Goal: Communication & Community: Participate in discussion

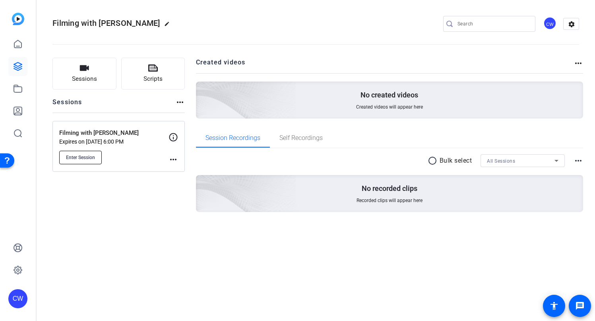
click at [91, 159] on span "Enter Session" at bounding box center [80, 157] width 29 height 6
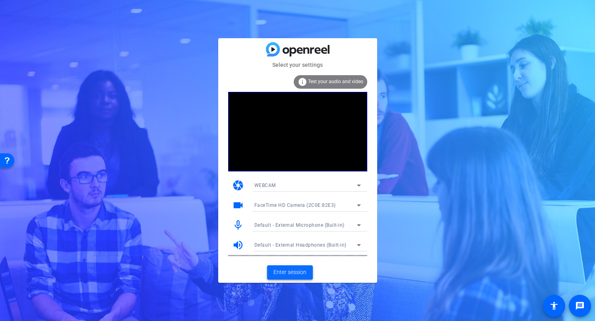
click at [285, 272] on span "Enter session" at bounding box center [289, 272] width 33 height 8
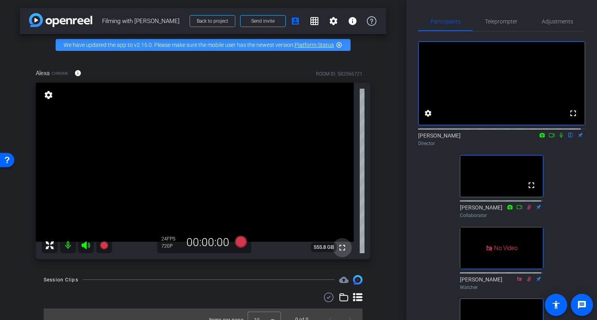
click at [338, 252] on mat-icon "fullscreen" at bounding box center [342, 248] width 10 height 10
click at [337, 252] on mat-icon "fullscreen" at bounding box center [342, 248] width 10 height 10
click at [558, 138] on icon at bounding box center [561, 135] width 6 height 6
click at [559, 138] on icon at bounding box center [560, 135] width 3 height 5
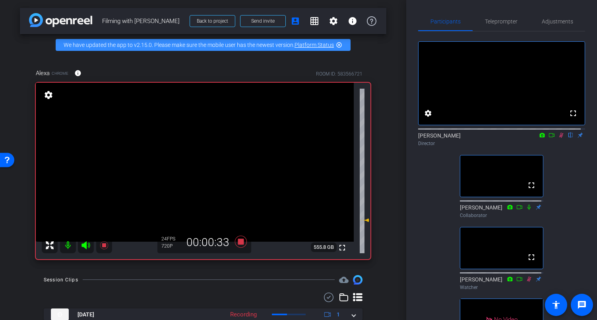
click at [559, 138] on icon at bounding box center [561, 135] width 4 height 5
click at [558, 138] on icon at bounding box center [561, 135] width 6 height 6
click at [559, 138] on icon at bounding box center [561, 135] width 4 height 5
click at [558, 138] on icon at bounding box center [561, 135] width 6 height 6
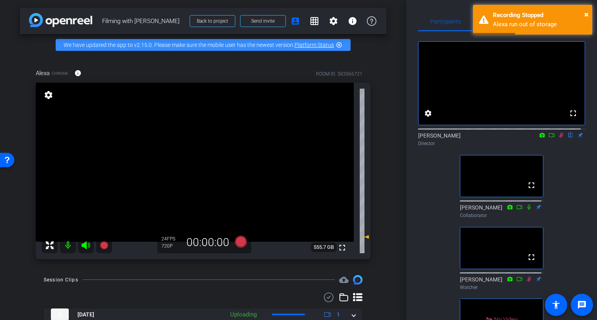
click at [559, 138] on icon at bounding box center [561, 135] width 4 height 5
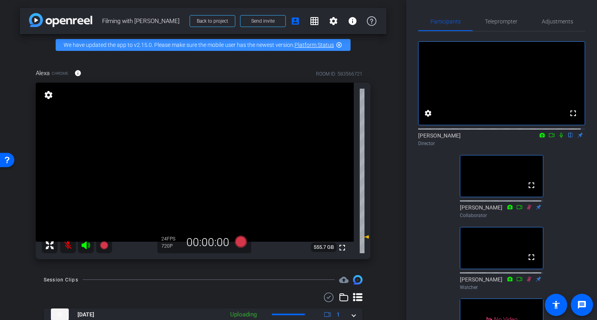
click at [558, 138] on icon at bounding box center [561, 135] width 6 height 6
click at [559, 138] on icon at bounding box center [561, 135] width 4 height 5
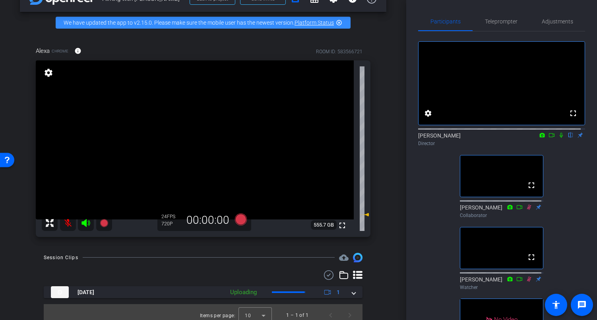
scroll to position [35, 0]
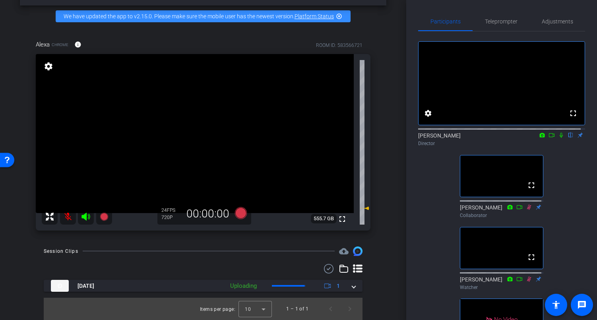
click at [558, 138] on icon at bounding box center [561, 135] width 6 height 6
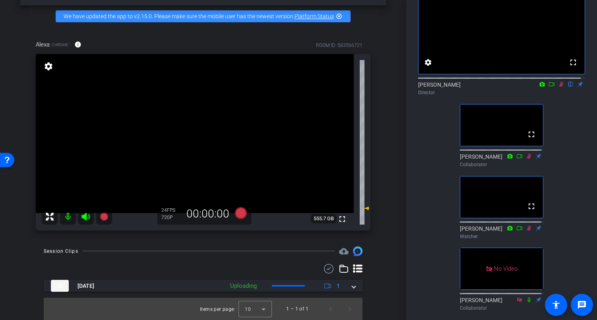
scroll to position [0, 0]
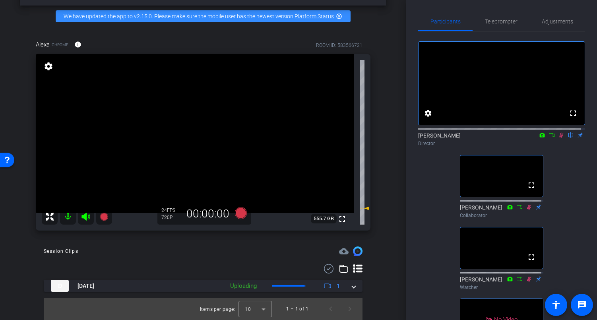
drag, startPoint x: 556, startPoint y: 145, endPoint x: 557, endPoint y: 152, distance: 6.9
click at [556, 139] on mat-icon at bounding box center [561, 135] width 10 height 7
click at [558, 138] on icon at bounding box center [561, 135] width 6 height 6
click at [559, 138] on icon at bounding box center [561, 135] width 4 height 5
click at [558, 138] on icon at bounding box center [561, 135] width 6 height 6
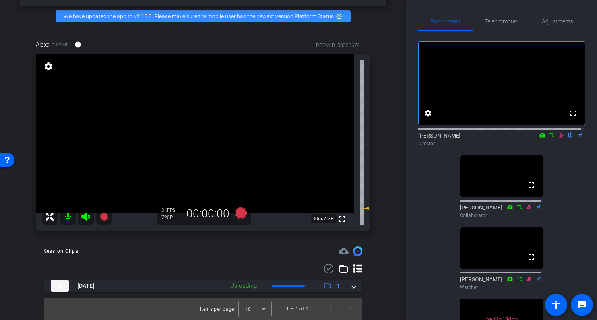
click at [558, 138] on icon at bounding box center [561, 135] width 6 height 6
